Goal: Information Seeking & Learning: Understand process/instructions

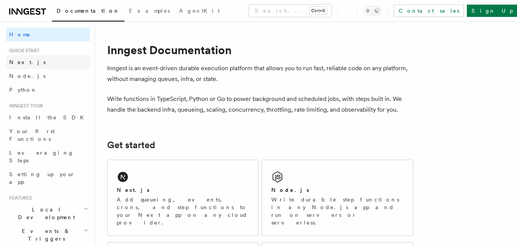
click at [29, 66] on link "Next.js" at bounding box center [48, 62] width 84 height 14
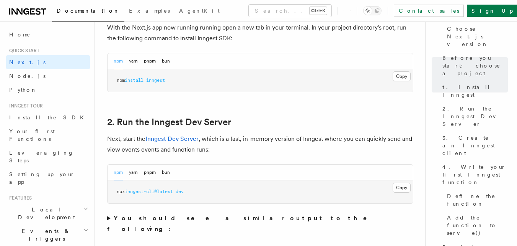
scroll to position [444, 0]
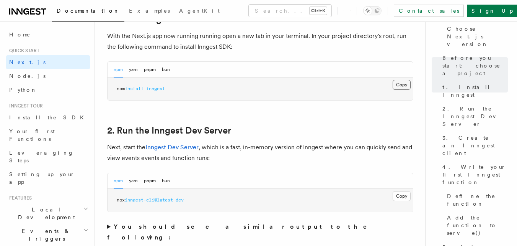
click at [400, 84] on button "Copy Copied" at bounding box center [402, 85] width 18 height 10
click at [399, 195] on button "Copy Copied" at bounding box center [402, 196] width 18 height 10
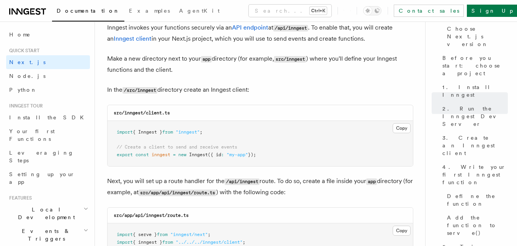
scroll to position [947, 0]
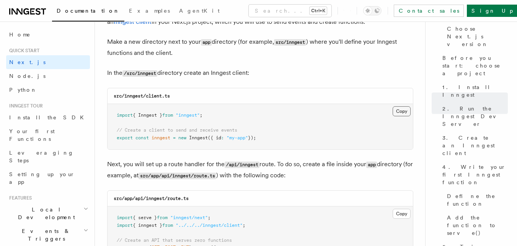
click at [400, 109] on button "Copy Copied" at bounding box center [402, 111] width 18 height 10
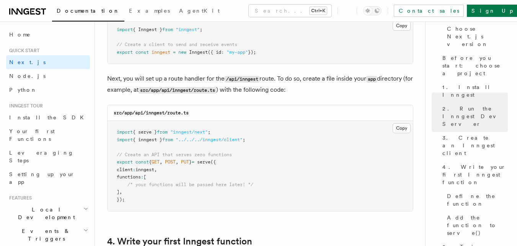
scroll to position [1041, 0]
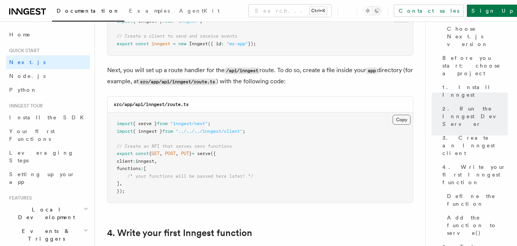
click at [404, 120] on button "Copy Copied" at bounding box center [402, 120] width 18 height 10
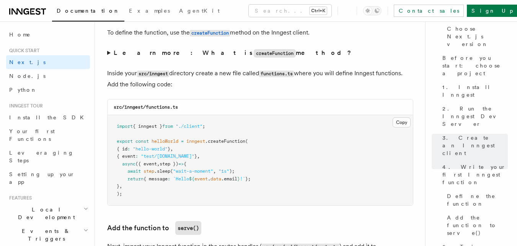
scroll to position [1339, 0]
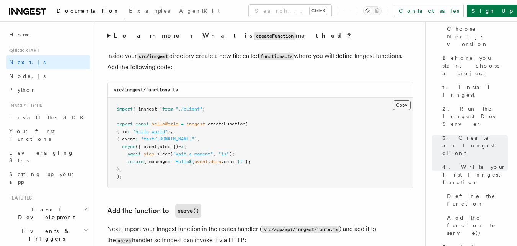
click at [401, 104] on button "Copy Copied" at bounding box center [402, 105] width 18 height 10
click at [165, 88] on code "src/inngest/functions.ts" at bounding box center [146, 89] width 64 height 5
copy code "functions"
